Goal: Task Accomplishment & Management: Use online tool/utility

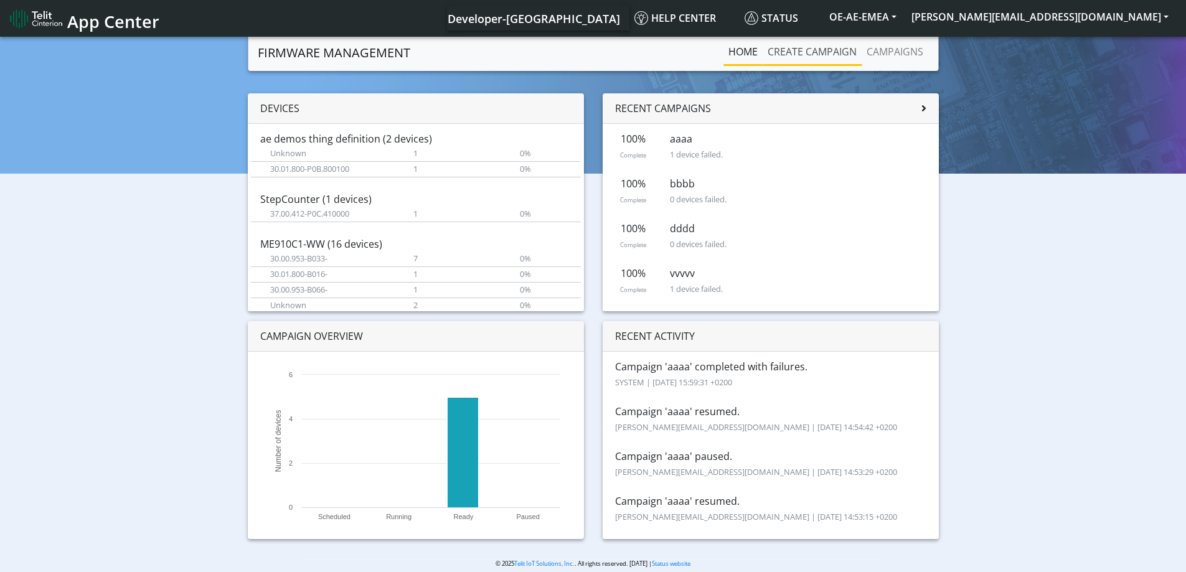
click at [827, 42] on link "Create campaign" at bounding box center [812, 51] width 99 height 25
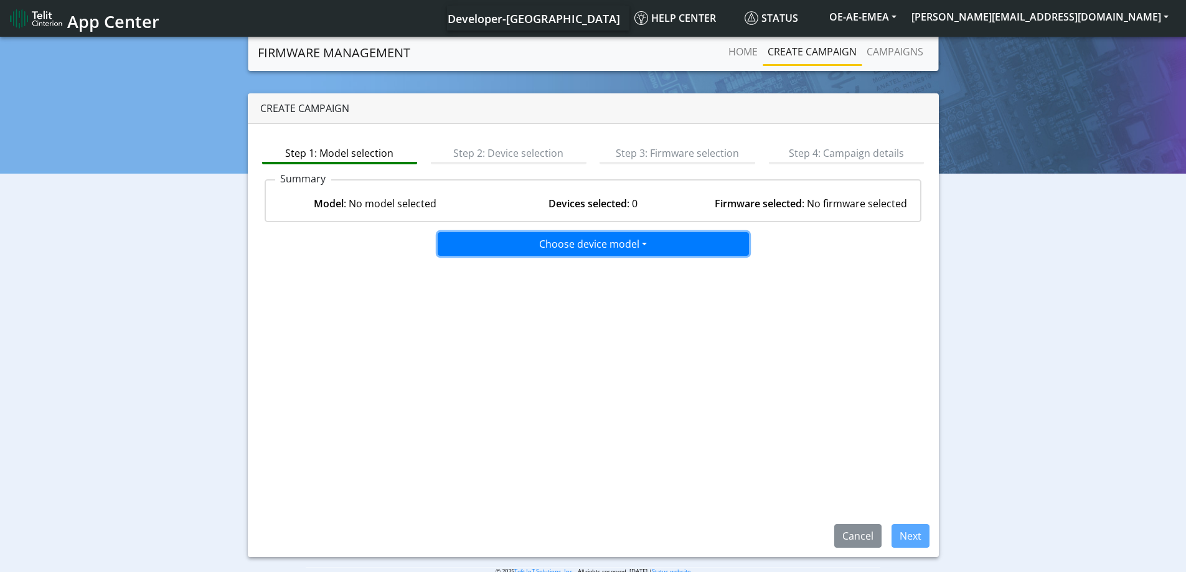
click at [634, 249] on button "Choose device model" at bounding box center [593, 244] width 311 height 24
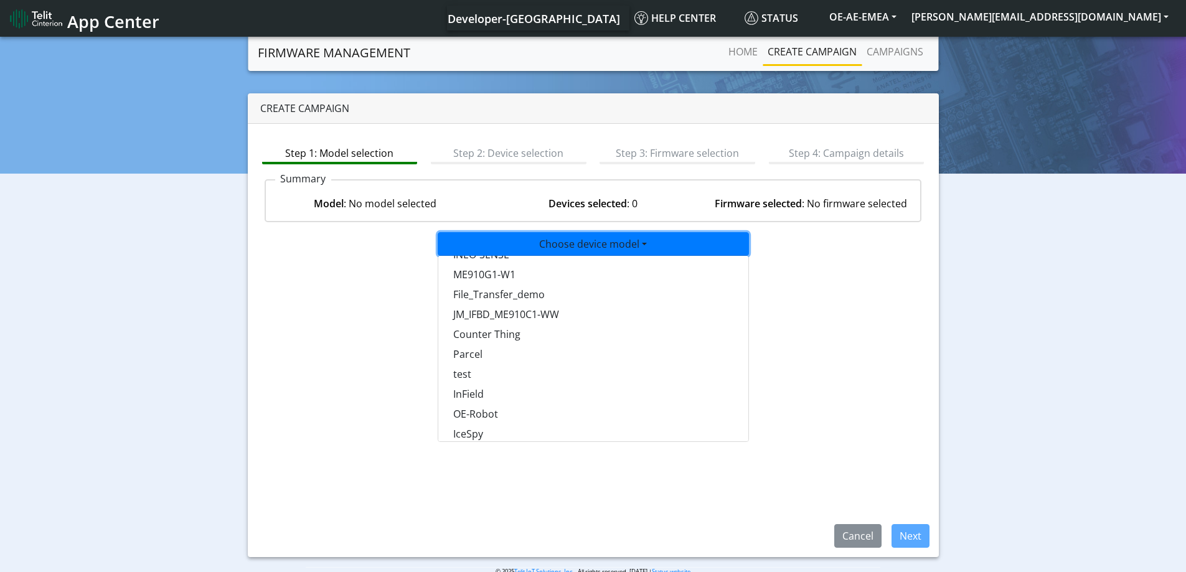
scroll to position [809, 0]
click at [474, 352] on button "test" at bounding box center [593, 358] width 311 height 20
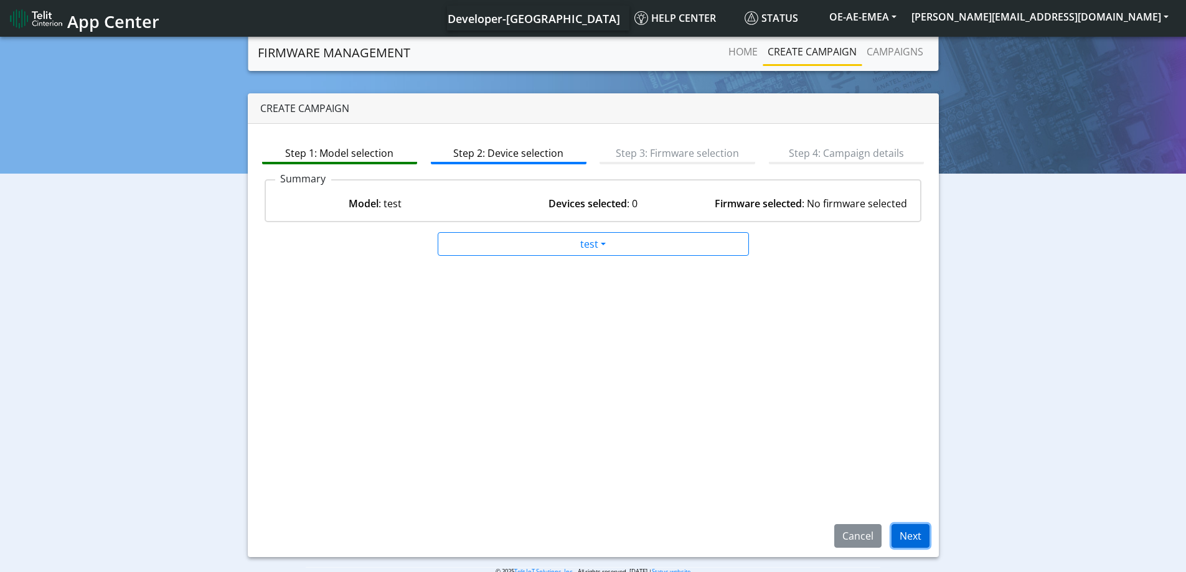
click at [911, 535] on button "Next" at bounding box center [910, 536] width 38 height 24
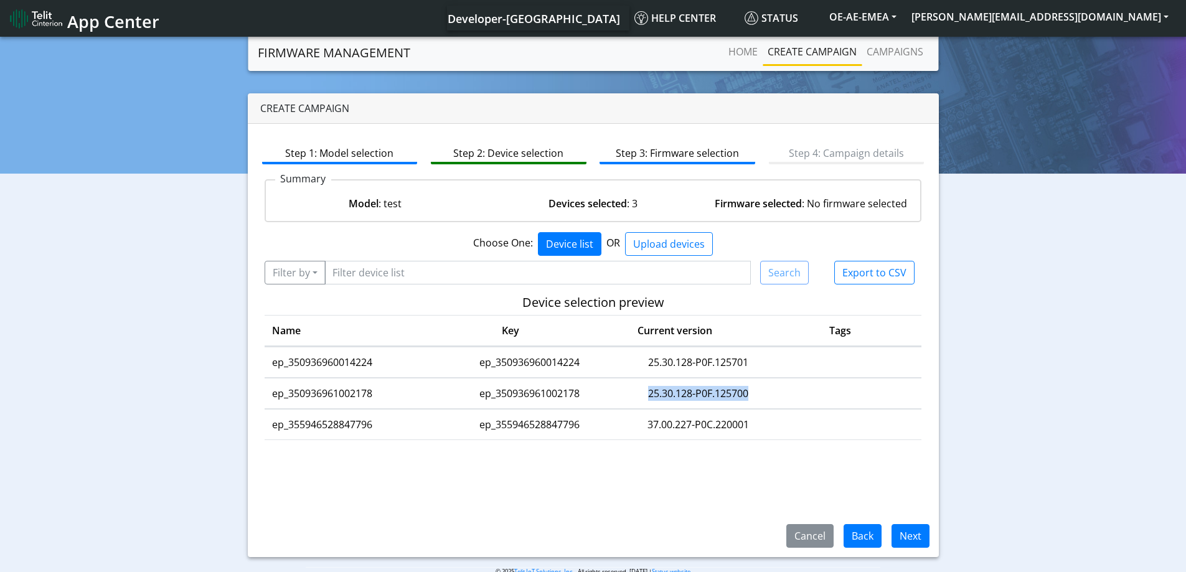
drag, startPoint x: 756, startPoint y: 392, endPoint x: 597, endPoint y: 398, distance: 159.5
click at [597, 398] on tr "ep_350936961002178 ep_350936961002178 25.30.128-P0F.125700" at bounding box center [593, 393] width 657 height 31
click at [860, 537] on button "Back" at bounding box center [862, 536] width 38 height 24
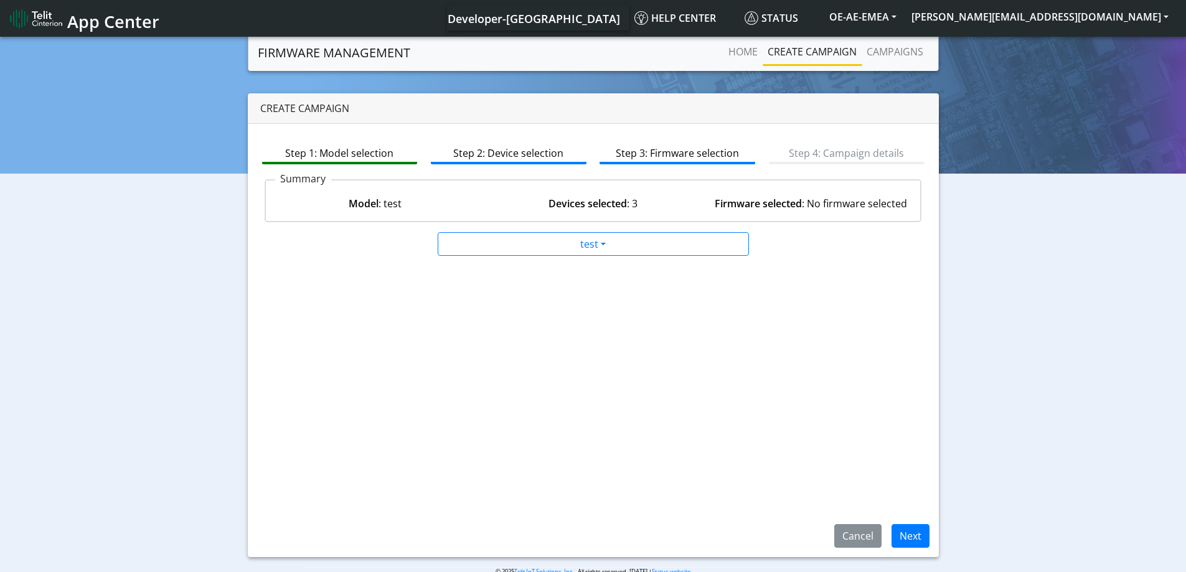
click at [702, 322] on div "Step 1: Model selection Step 2: Device selection Step 3: Firmware selection Ste…" at bounding box center [593, 340] width 691 height 433
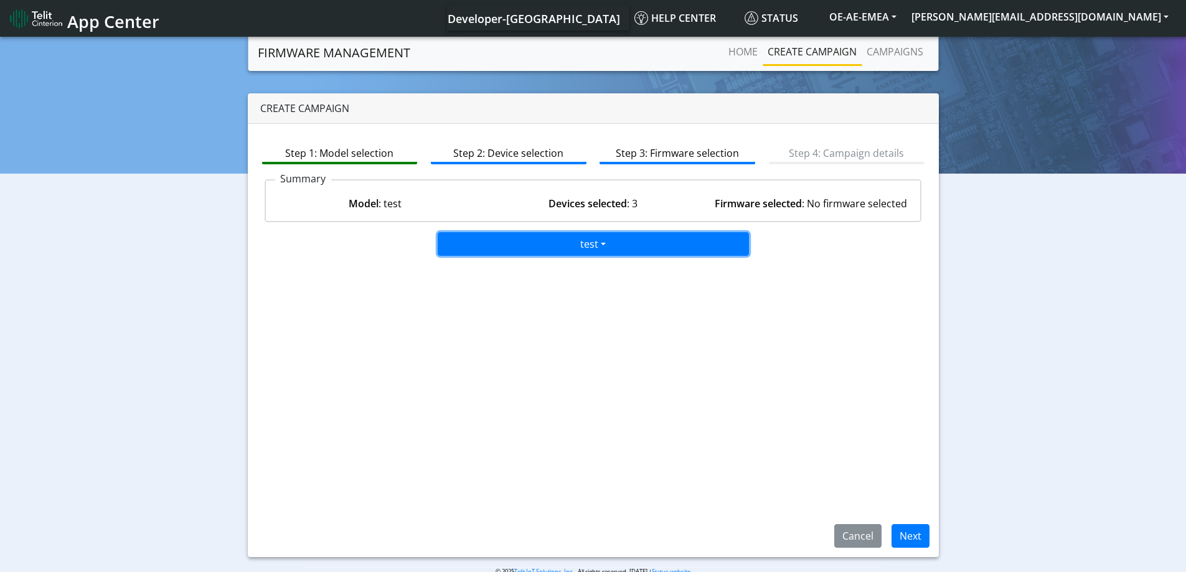
click at [598, 238] on button "test" at bounding box center [593, 244] width 311 height 24
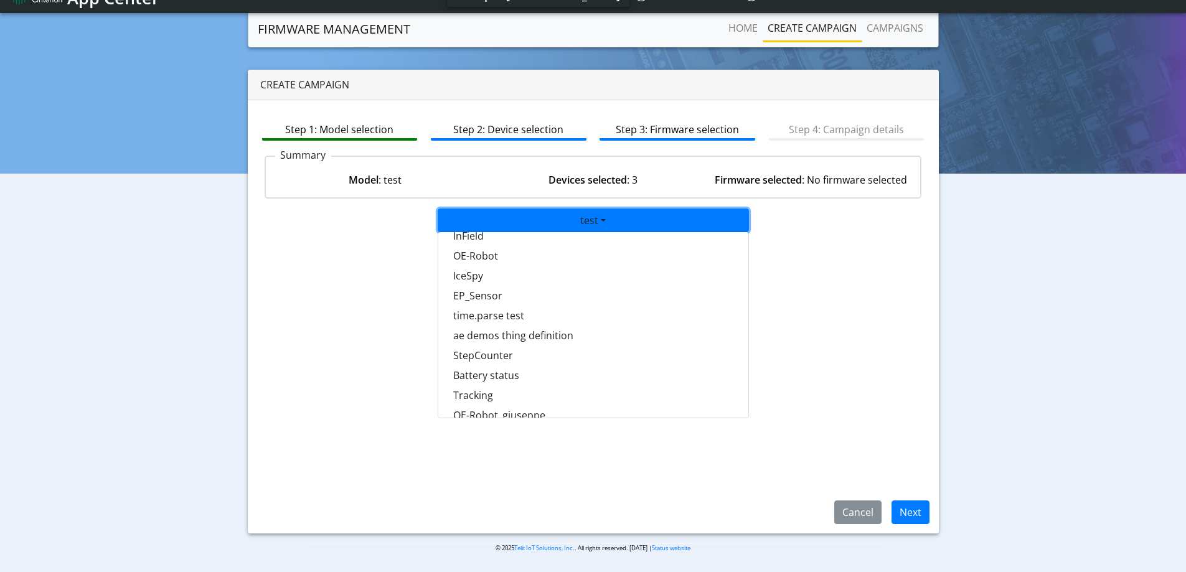
scroll to position [761, 0]
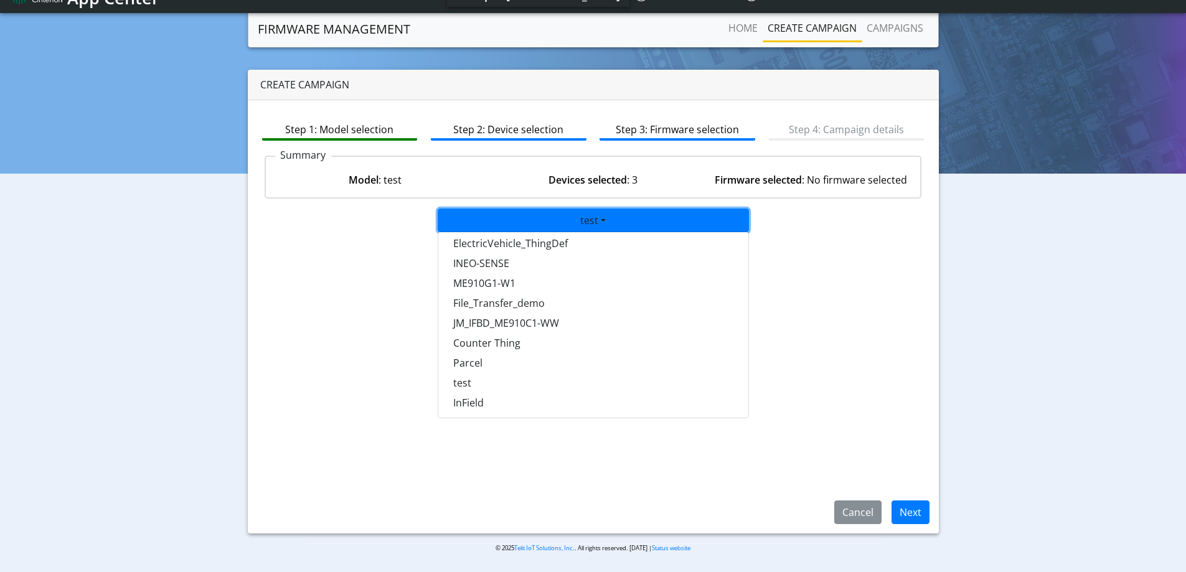
click at [849, 322] on div "Step 1: Model selection Step 2: Device selection Step 3: Firmware selection Ste…" at bounding box center [593, 316] width 691 height 433
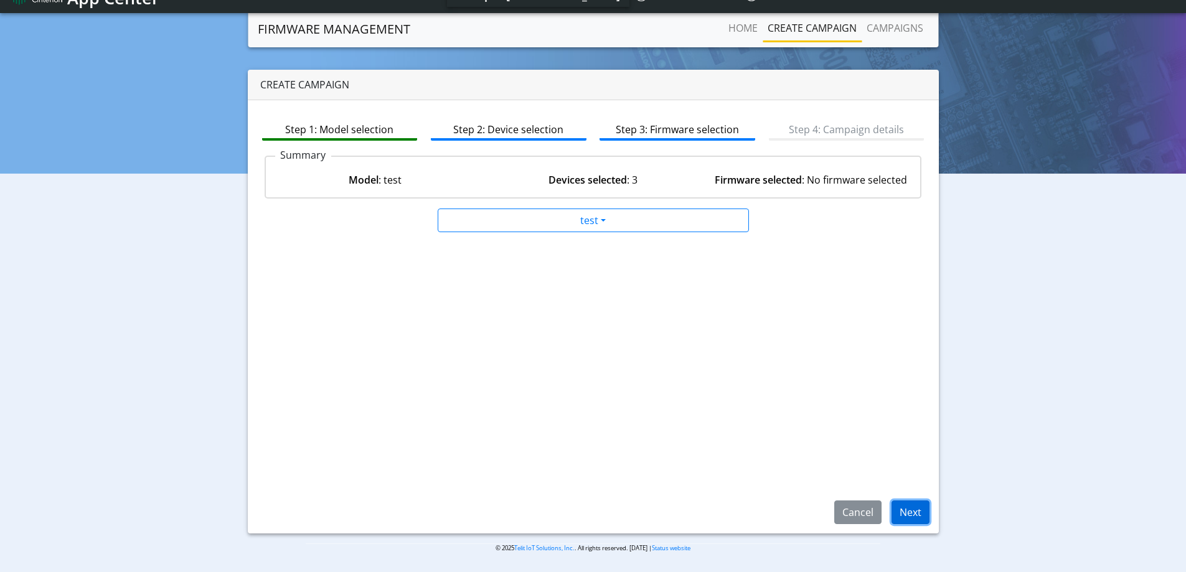
click at [926, 524] on button "Next" at bounding box center [910, 512] width 38 height 24
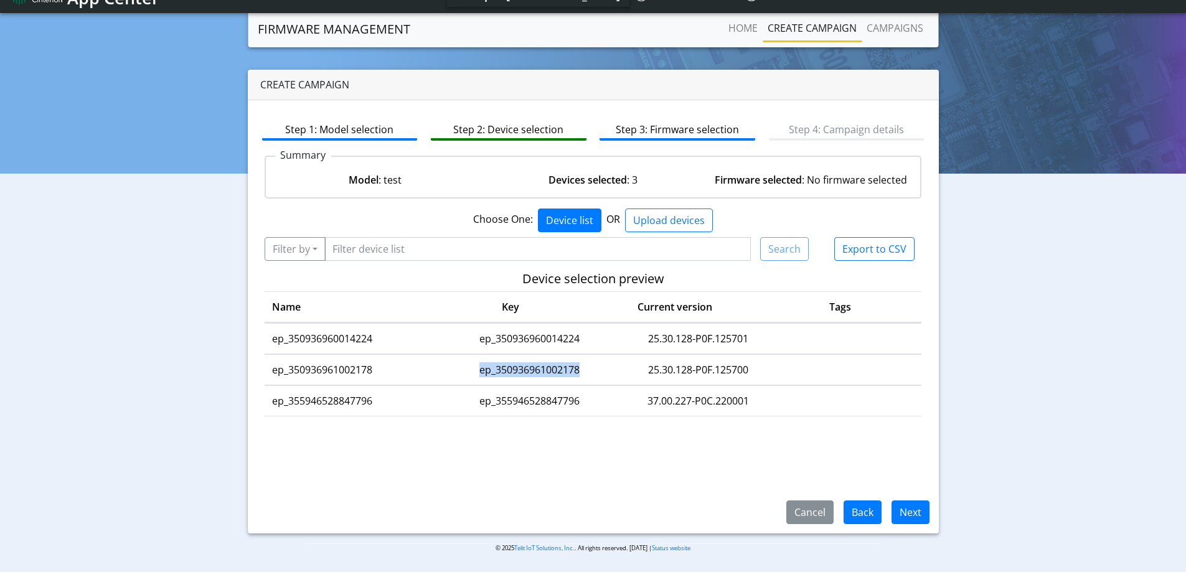
drag, startPoint x: 584, startPoint y: 365, endPoint x: 481, endPoint y: 368, distance: 102.7
click at [481, 368] on td "ep_350936961002178" at bounding box center [529, 370] width 177 height 31
click at [740, 374] on td "25.30.128-P0F.125700" at bounding box center [698, 370] width 161 height 31
drag, startPoint x: 581, startPoint y: 369, endPoint x: 478, endPoint y: 367, distance: 102.7
click at [478, 367] on td "ep_350936961002178" at bounding box center [529, 370] width 177 height 31
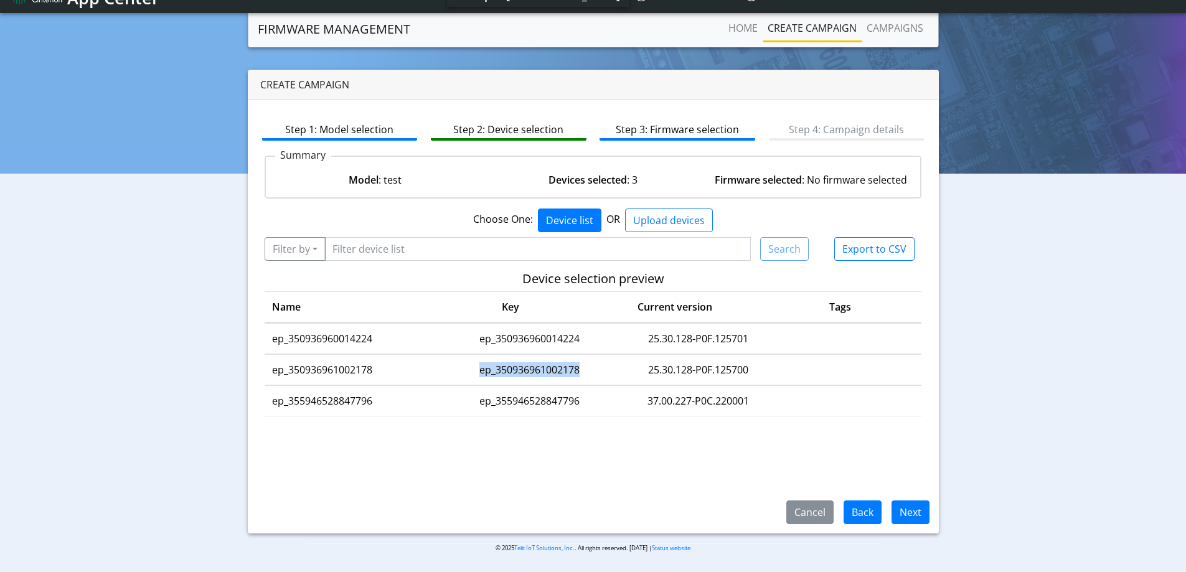
click at [576, 374] on td "ep_350936961002178" at bounding box center [529, 370] width 177 height 31
drag, startPoint x: 580, startPoint y: 374, endPoint x: 464, endPoint y: 367, distance: 115.4
click at [464, 367] on td "ep_350936961002178" at bounding box center [529, 370] width 177 height 31
click at [584, 359] on td "ep_350936961002178" at bounding box center [529, 370] width 177 height 31
drag, startPoint x: 583, startPoint y: 372, endPoint x: 477, endPoint y: 374, distance: 106.5
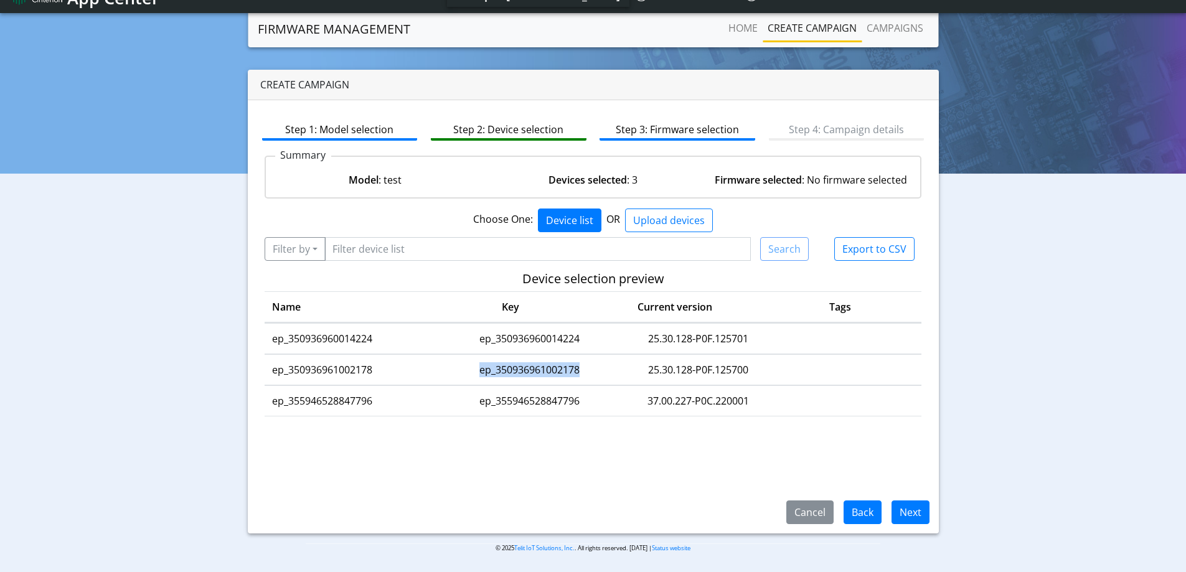
click at [477, 374] on td "ep_350936961002178" at bounding box center [529, 370] width 177 height 31
copy td "ep_350936961002178"
click at [390, 251] on input "Filter device list" at bounding box center [537, 249] width 427 height 24
paste input "ep_350936961002178"
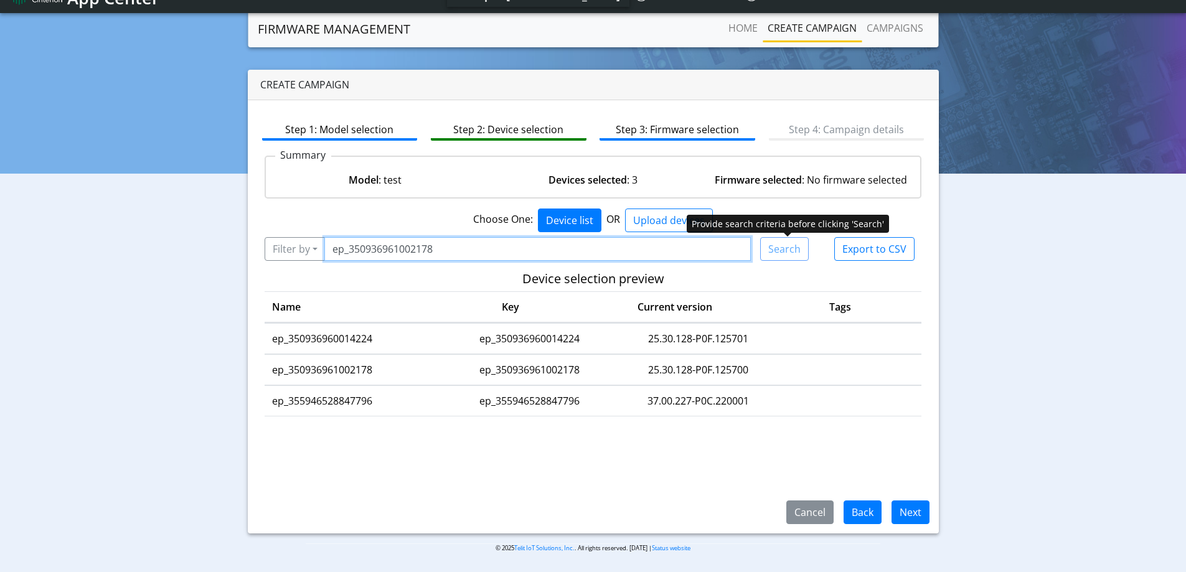
type input "ep_350936961002178"
click at [773, 251] on div "Search" at bounding box center [784, 249] width 49 height 24
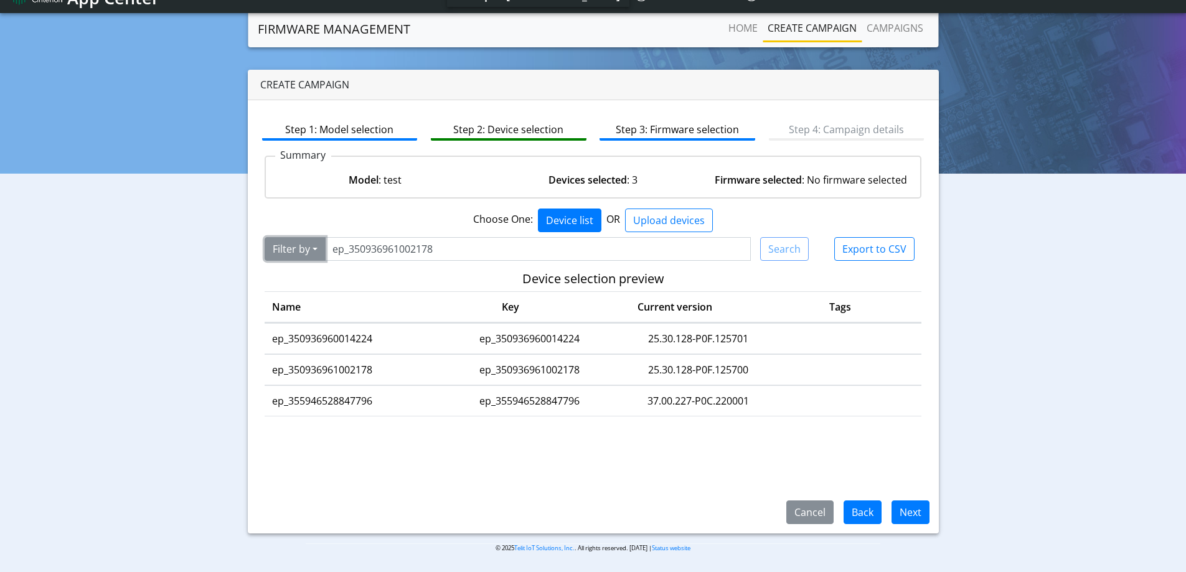
click at [280, 253] on button "Filter by" at bounding box center [295, 249] width 61 height 24
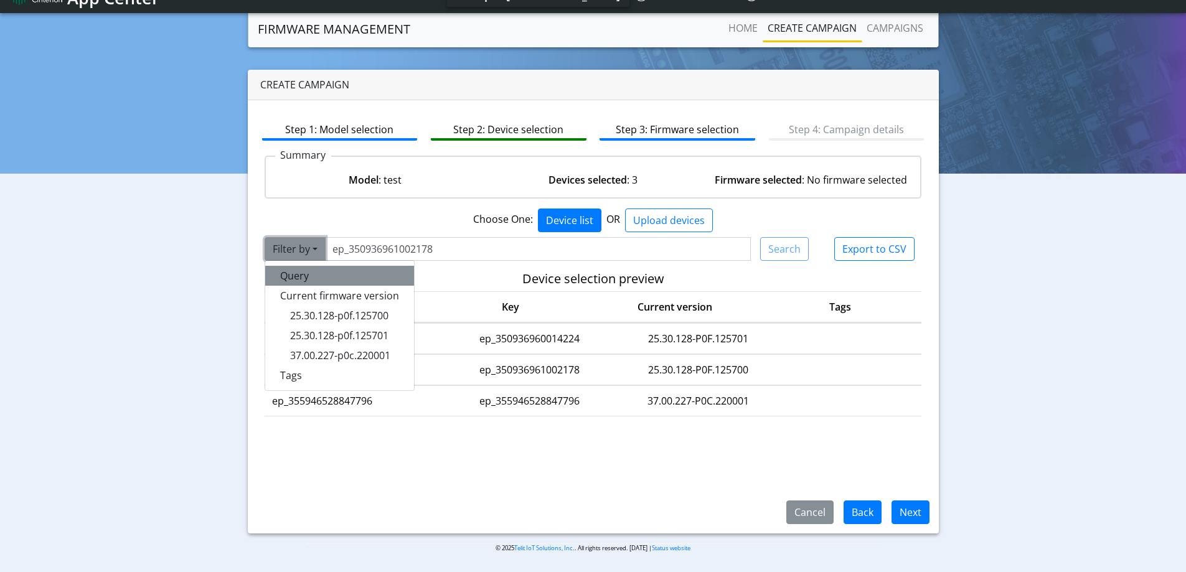
click at [302, 267] on button "Query" at bounding box center [339, 276] width 149 height 20
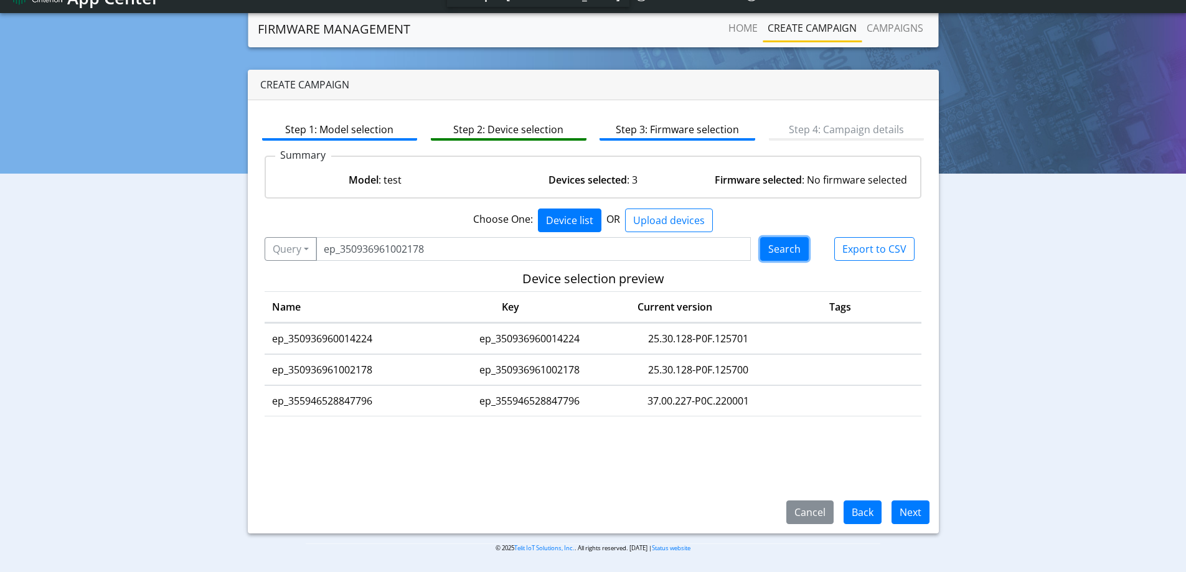
click at [784, 251] on button "Search" at bounding box center [784, 249] width 49 height 24
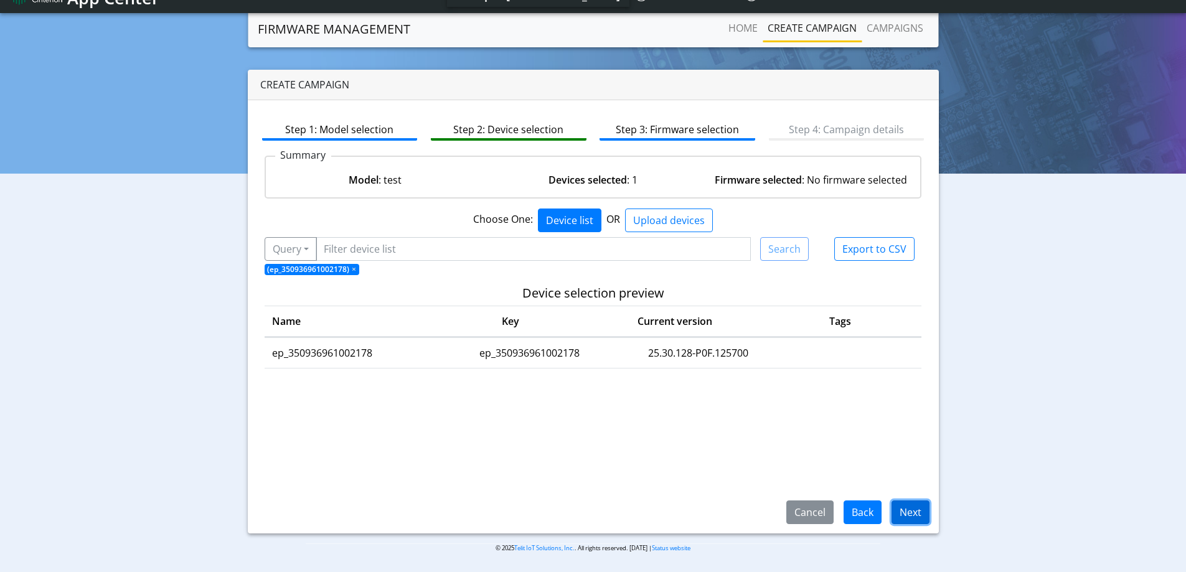
click at [920, 519] on button "Next" at bounding box center [910, 512] width 38 height 24
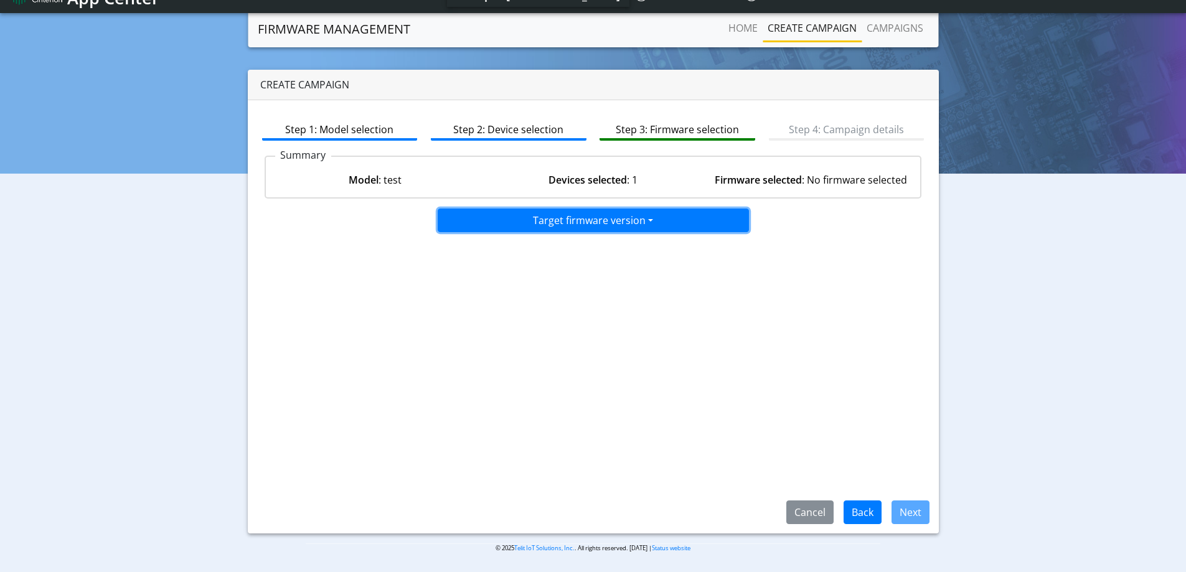
click at [637, 217] on button "Target firmware version" at bounding box center [593, 221] width 311 height 24
click at [543, 267] on button "25.30.128-B019-P0F.125700" at bounding box center [593, 267] width 311 height 20
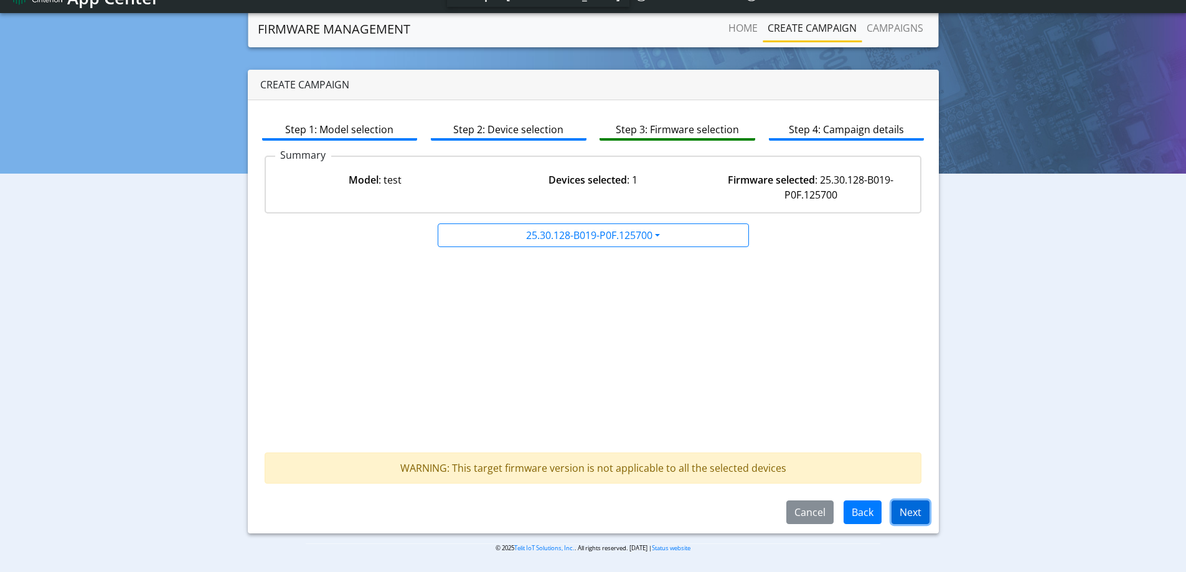
click at [910, 517] on button "Next" at bounding box center [910, 512] width 38 height 24
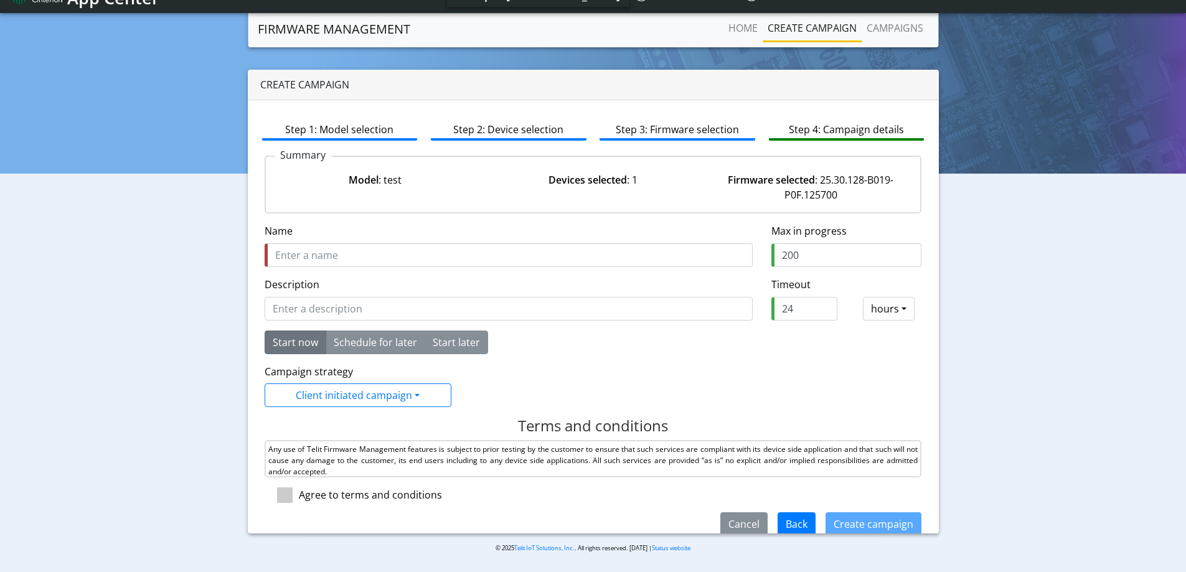
click at [406, 252] on input "Name" at bounding box center [509, 255] width 488 height 24
type input "test ynnova"
drag, startPoint x: 796, startPoint y: 304, endPoint x: 763, endPoint y: 311, distance: 33.7
click at [763, 311] on div "24" at bounding box center [804, 309] width 85 height 24
type input "2"
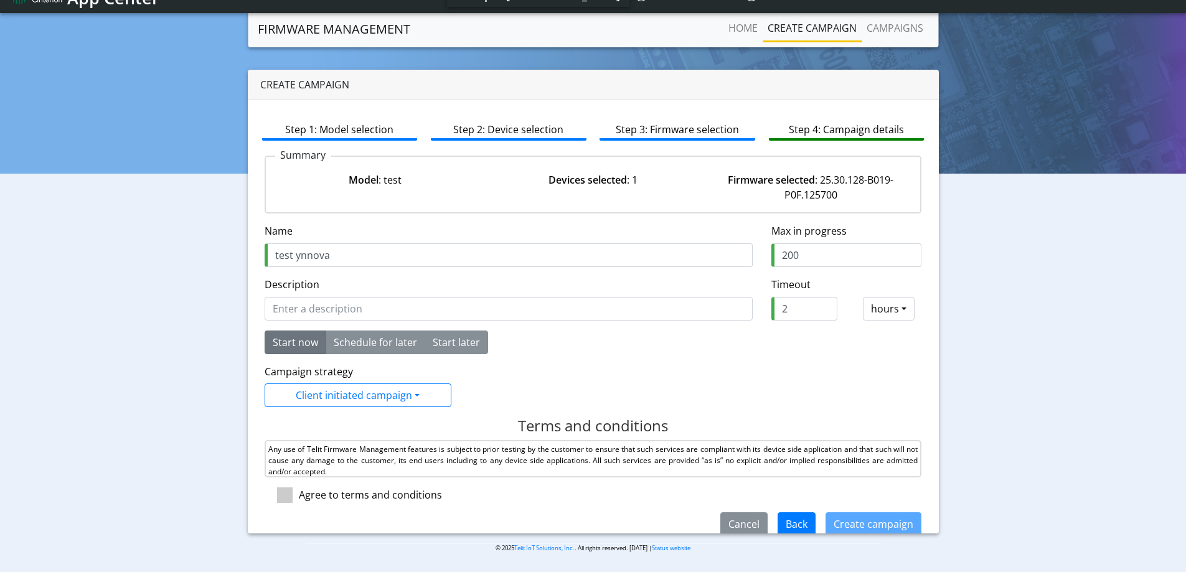
click at [786, 346] on div "Start now Schedule for later Start later [DATE] Increment hours 10 Decrement ho…" at bounding box center [593, 343] width 676 height 24
click at [280, 501] on span at bounding box center [285, 495] width 16 height 16
click at [299, 496] on input "checkbox" at bounding box center [303, 491] width 8 height 8
checkbox input "true"
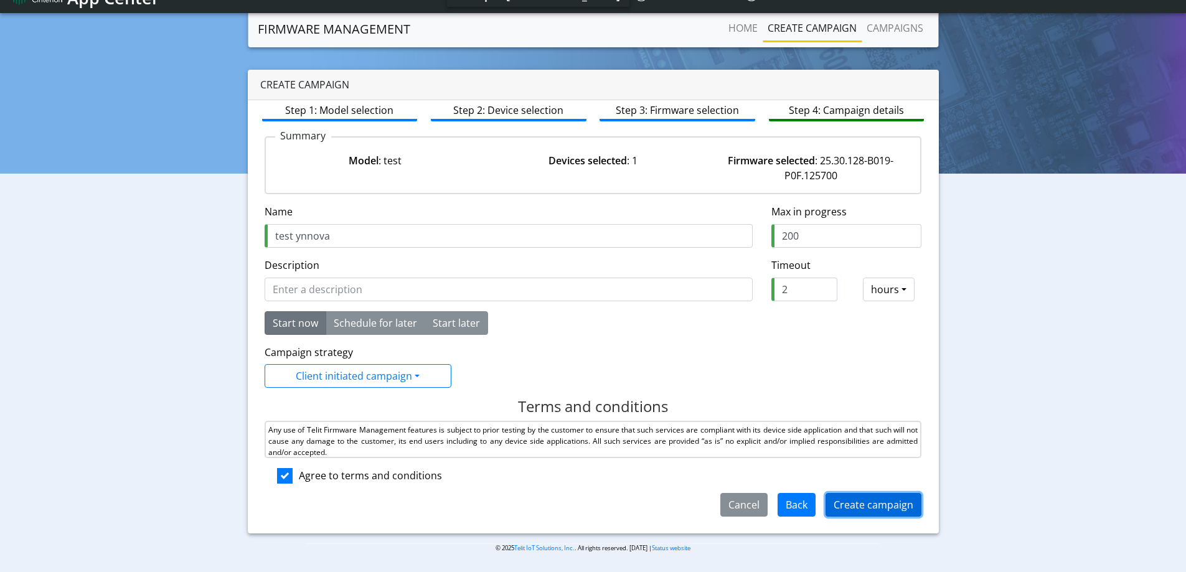
click at [878, 513] on button "Create campaign" at bounding box center [873, 505] width 96 height 24
